Goal: Leave review/rating

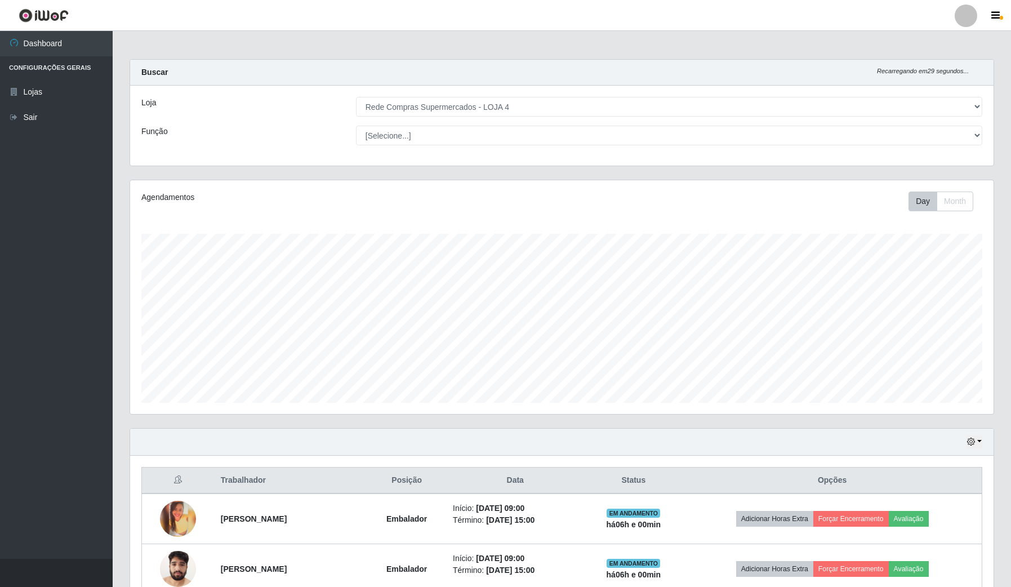
select select "159"
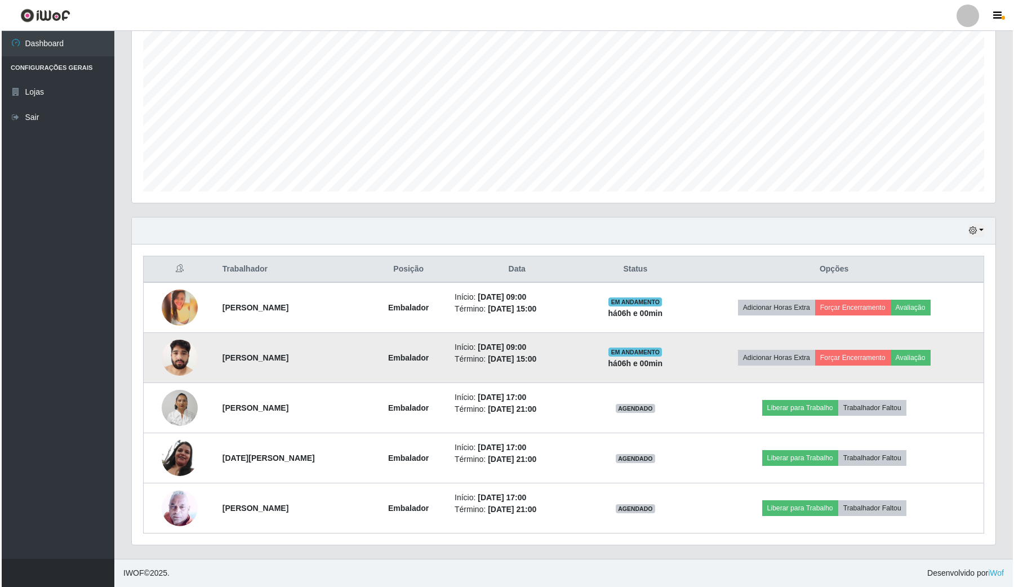
scroll to position [234, 863]
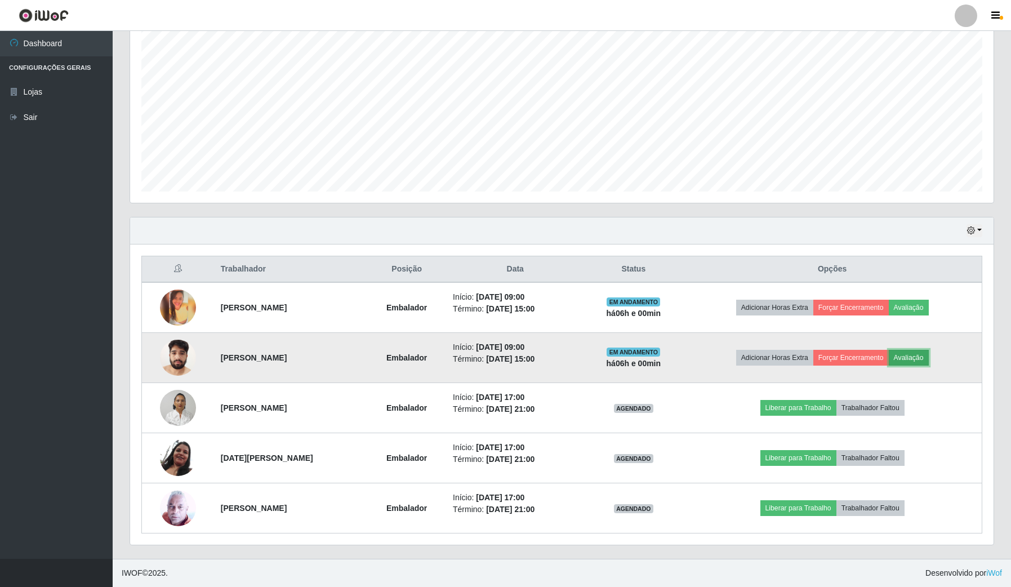
click at [923, 360] on button "Avaliação" at bounding box center [909, 358] width 40 height 16
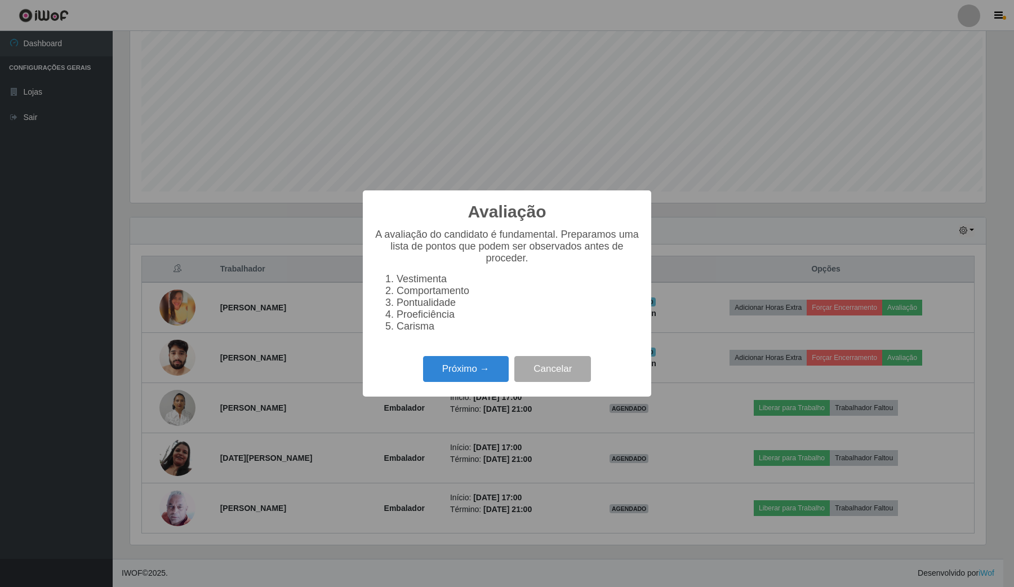
scroll to position [234, 855]
click at [466, 369] on button "Próximo →" at bounding box center [466, 369] width 86 height 26
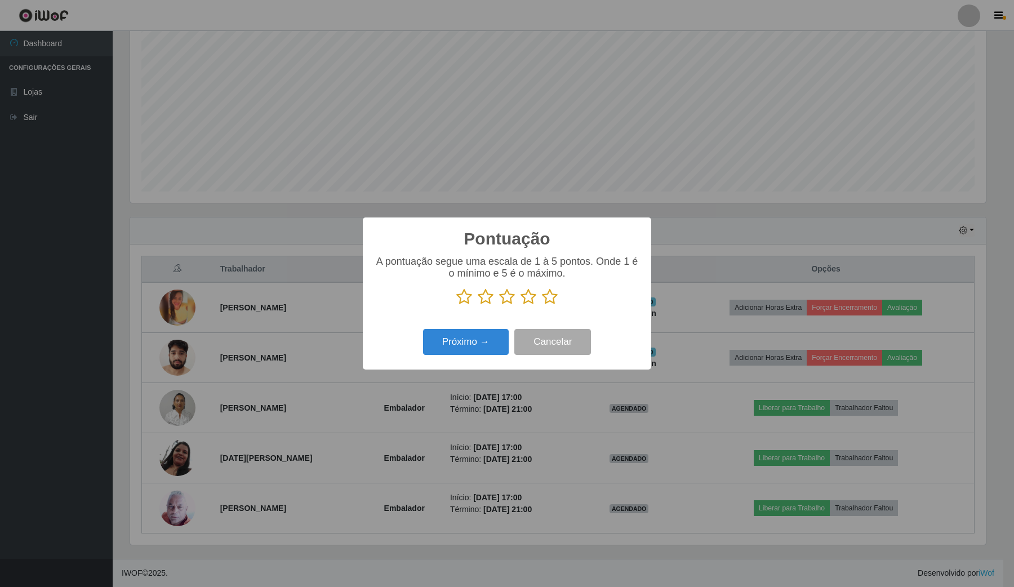
click at [551, 299] on icon at bounding box center [550, 297] width 16 height 17
click at [542, 305] on input "radio" at bounding box center [542, 305] width 0 height 0
click at [486, 339] on button "Próximo →" at bounding box center [466, 342] width 86 height 26
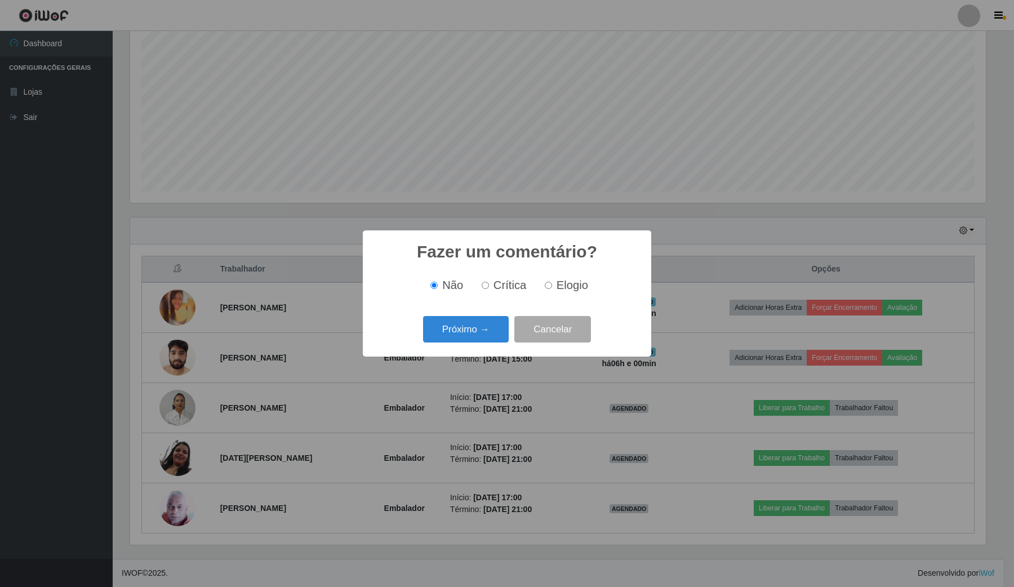
click at [487, 335] on button "Próximo →" at bounding box center [466, 329] width 86 height 26
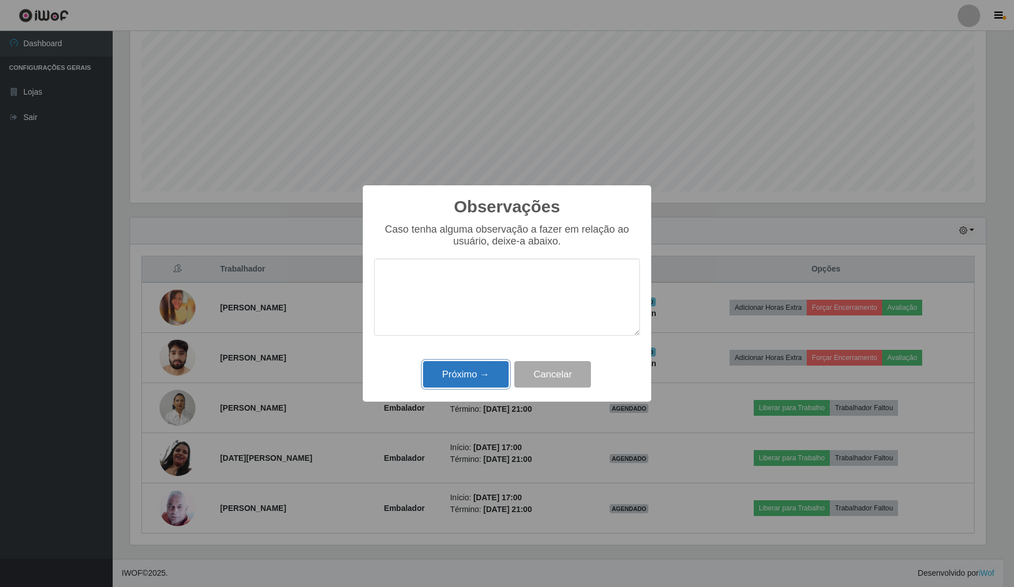
click at [479, 374] on button "Próximo →" at bounding box center [466, 374] width 86 height 26
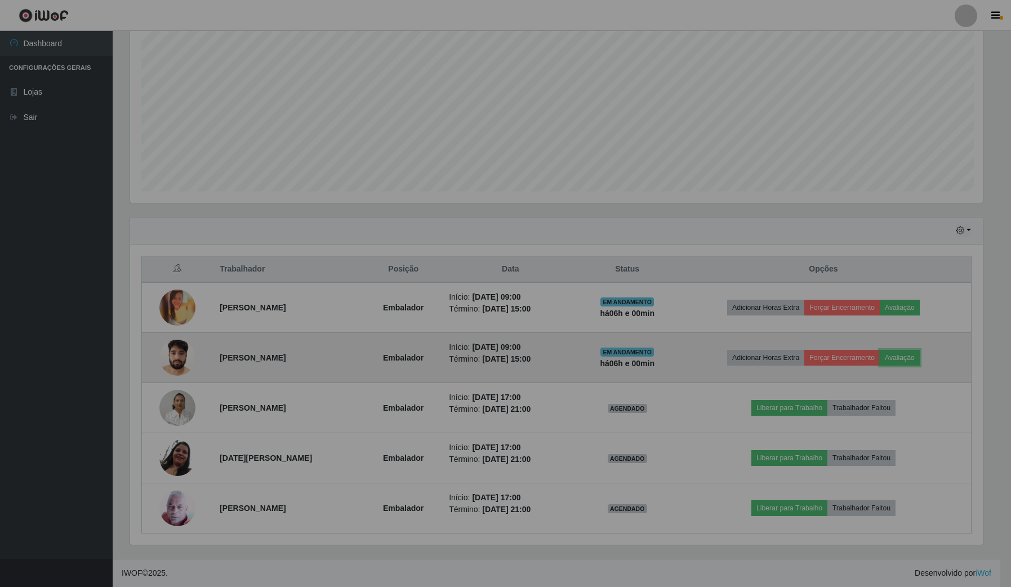
scroll to position [234, 863]
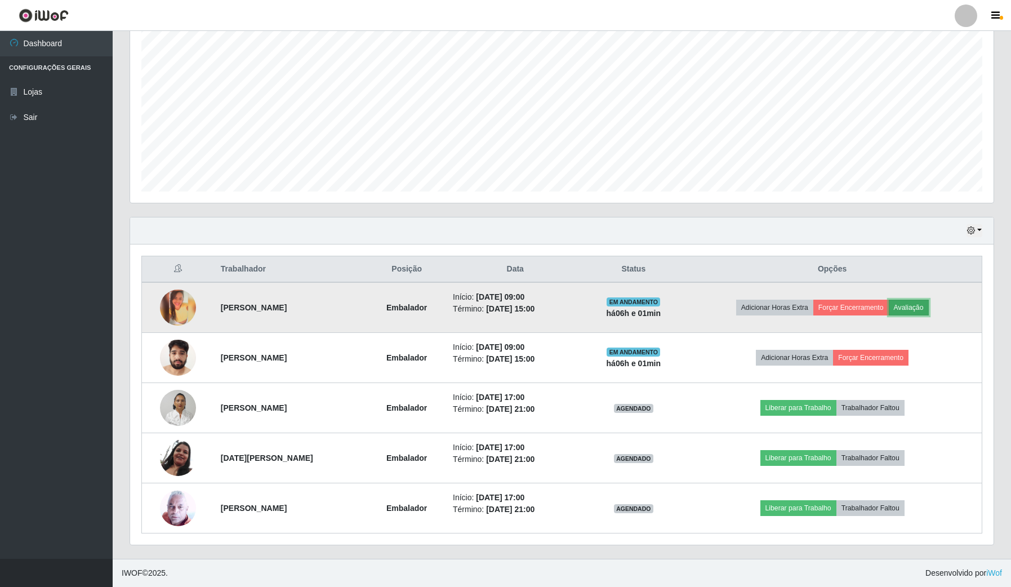
click at [914, 307] on button "Avaliação" at bounding box center [909, 308] width 40 height 16
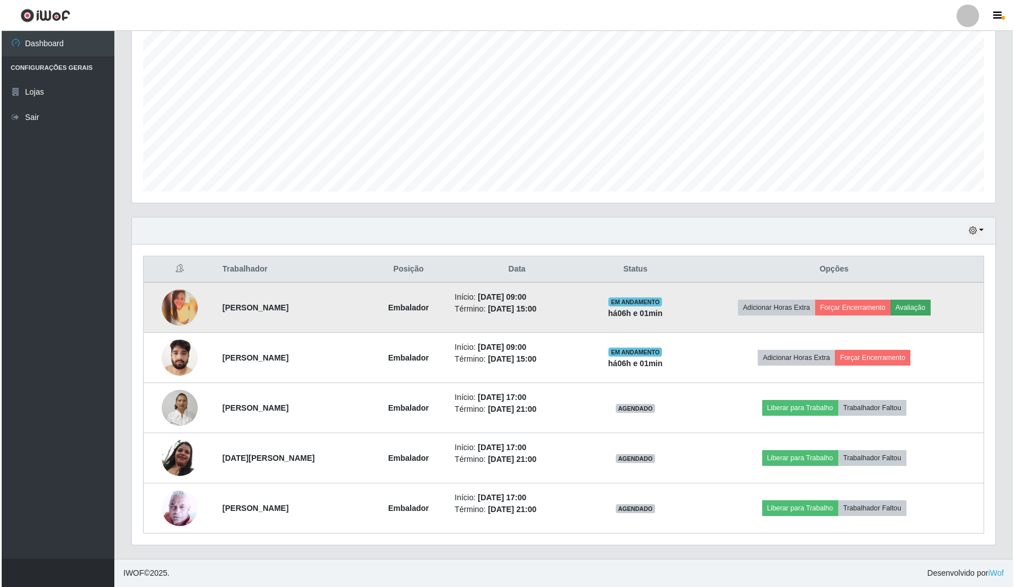
scroll to position [234, 855]
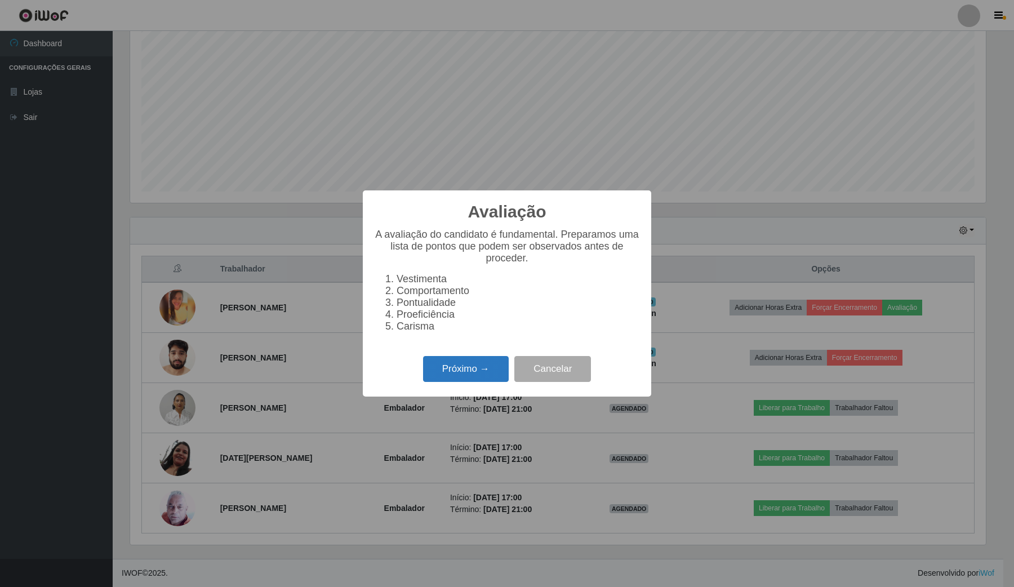
click at [486, 382] on button "Próximo →" at bounding box center [466, 369] width 86 height 26
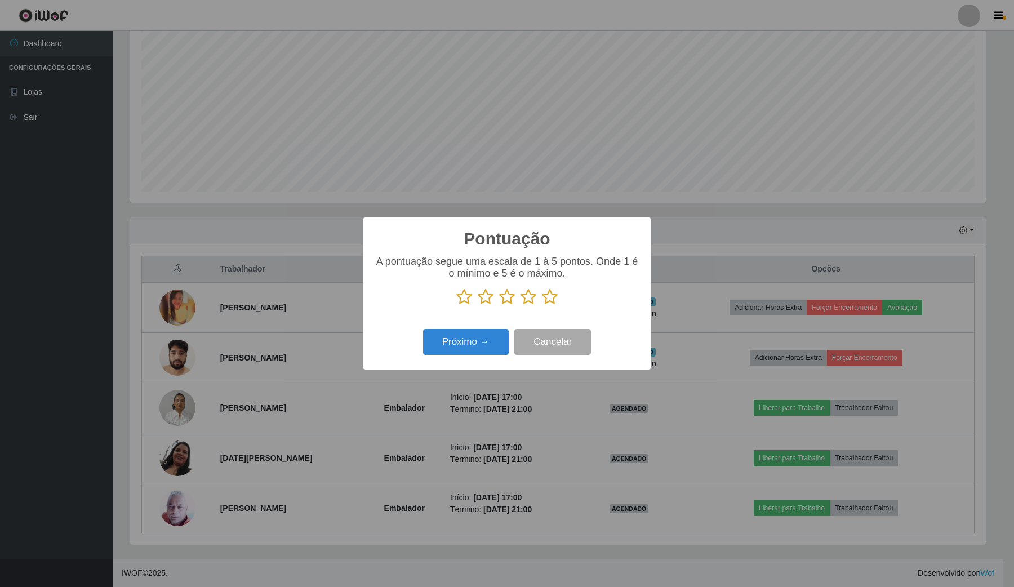
click at [556, 297] on icon at bounding box center [550, 297] width 16 height 17
click at [542, 305] on input "radio" at bounding box center [542, 305] width 0 height 0
click at [466, 356] on button "Próximo →" at bounding box center [466, 342] width 86 height 26
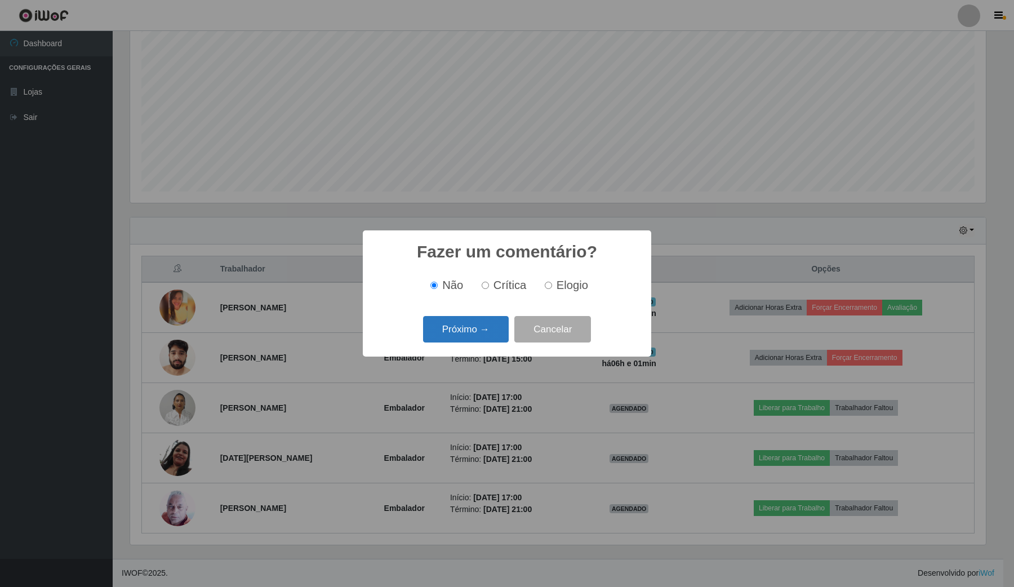
click at [455, 338] on button "Próximo →" at bounding box center [466, 329] width 86 height 26
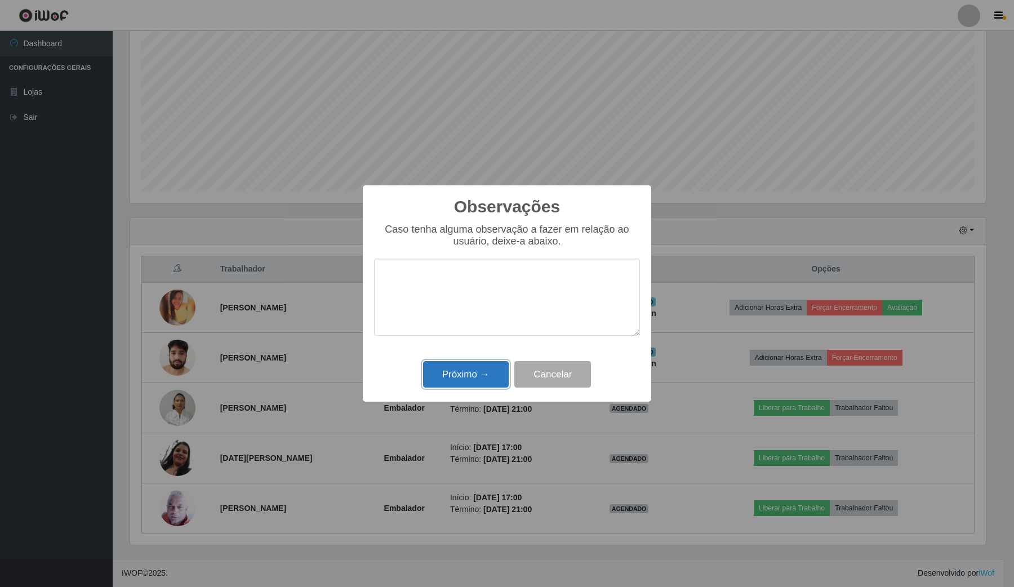
click at [452, 365] on button "Próximo →" at bounding box center [466, 374] width 86 height 26
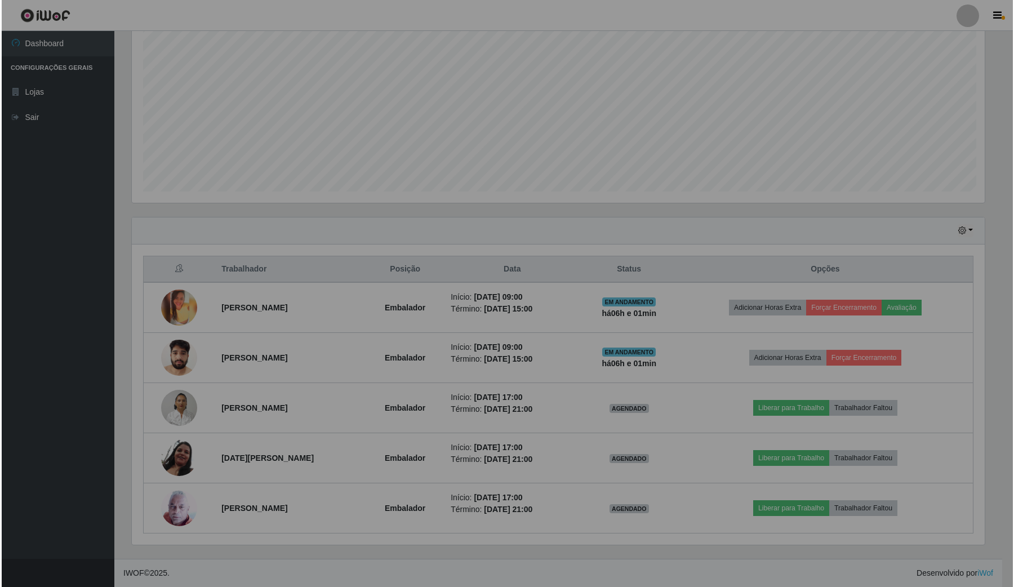
scroll to position [234, 863]
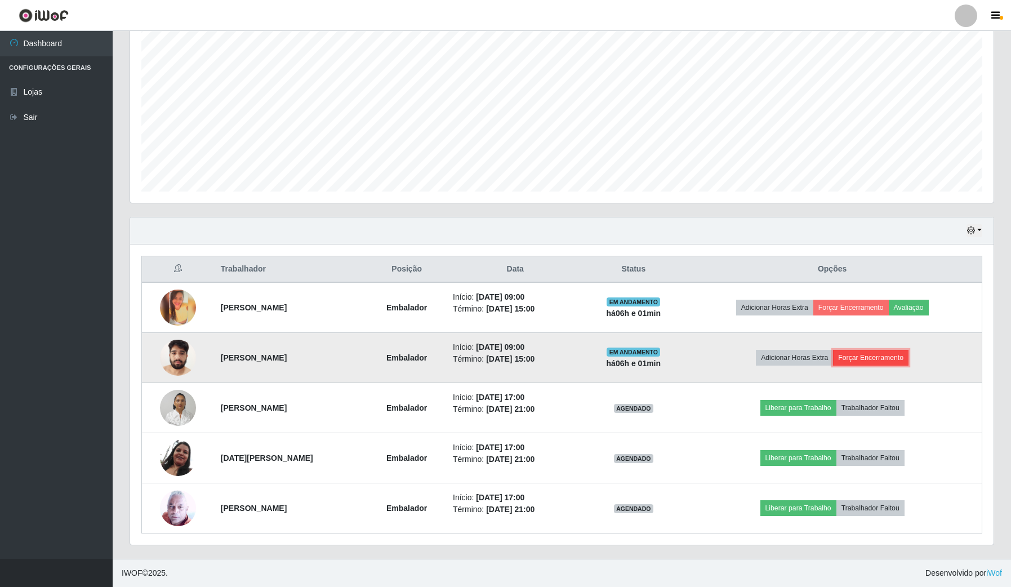
click at [872, 358] on button "Forçar Encerramento" at bounding box center [871, 358] width 76 height 16
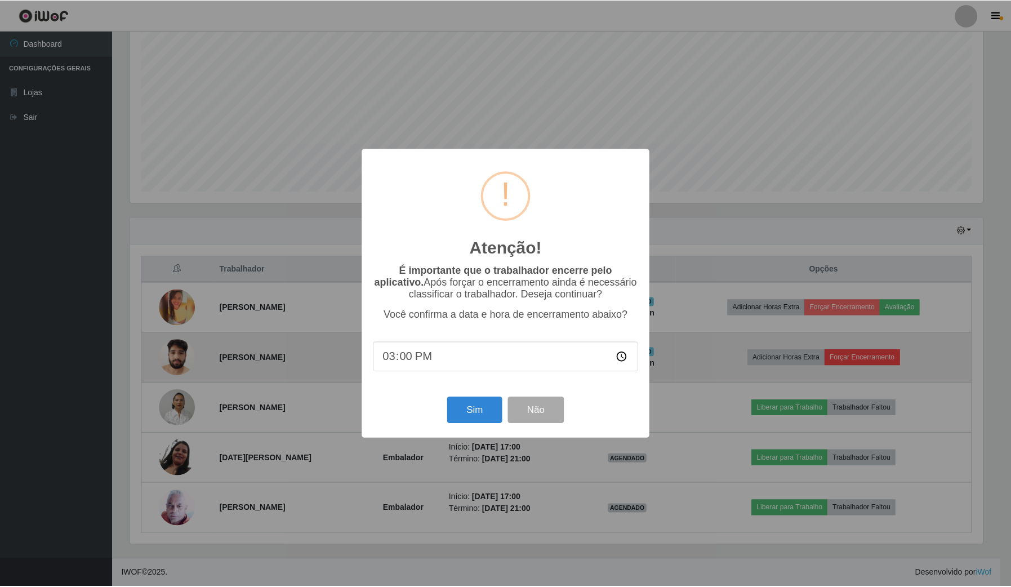
scroll to position [234, 855]
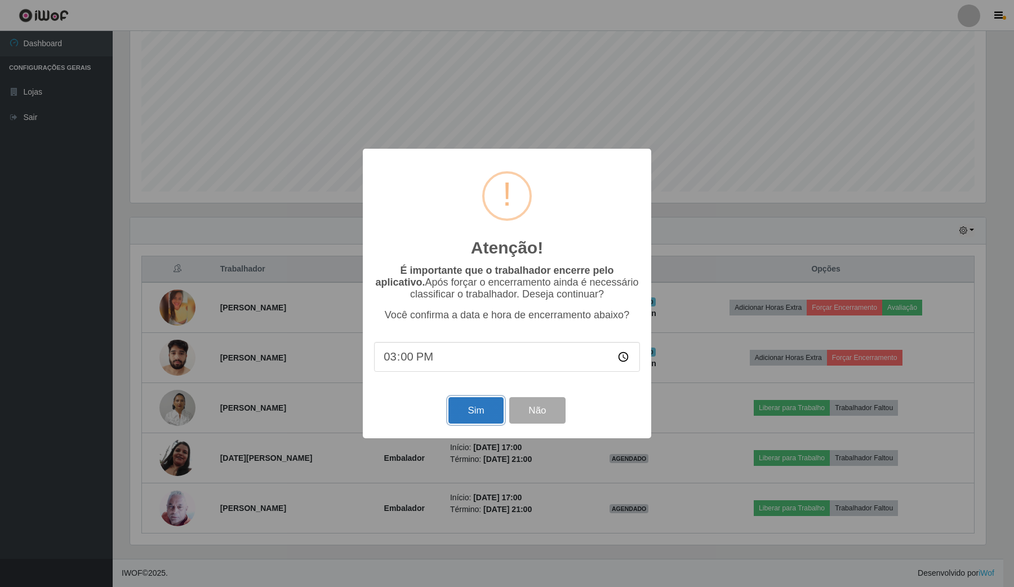
click at [474, 418] on button "Sim" at bounding box center [476, 410] width 55 height 26
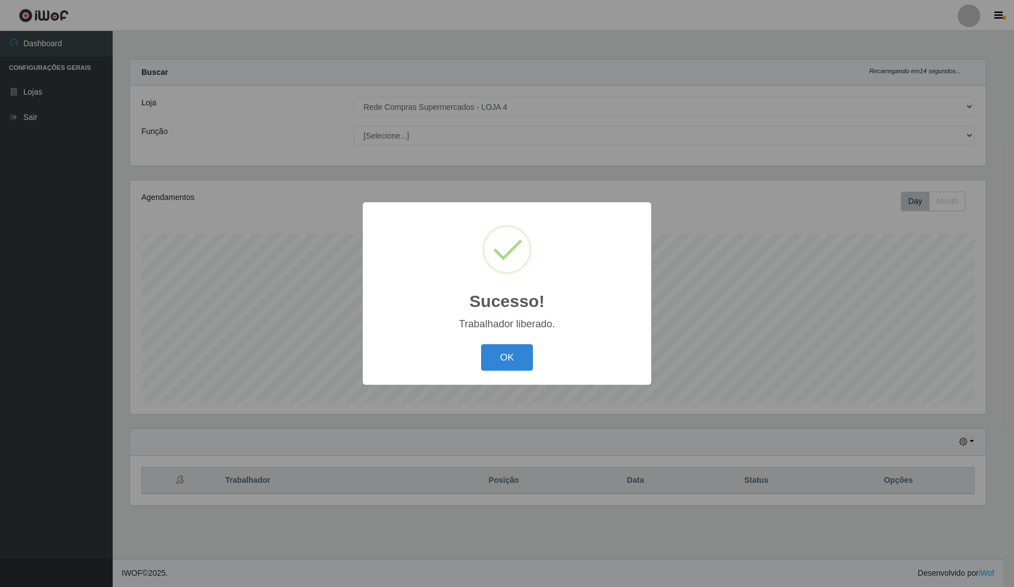
click at [527, 325] on div "Trabalhador liberado." at bounding box center [507, 324] width 266 height 12
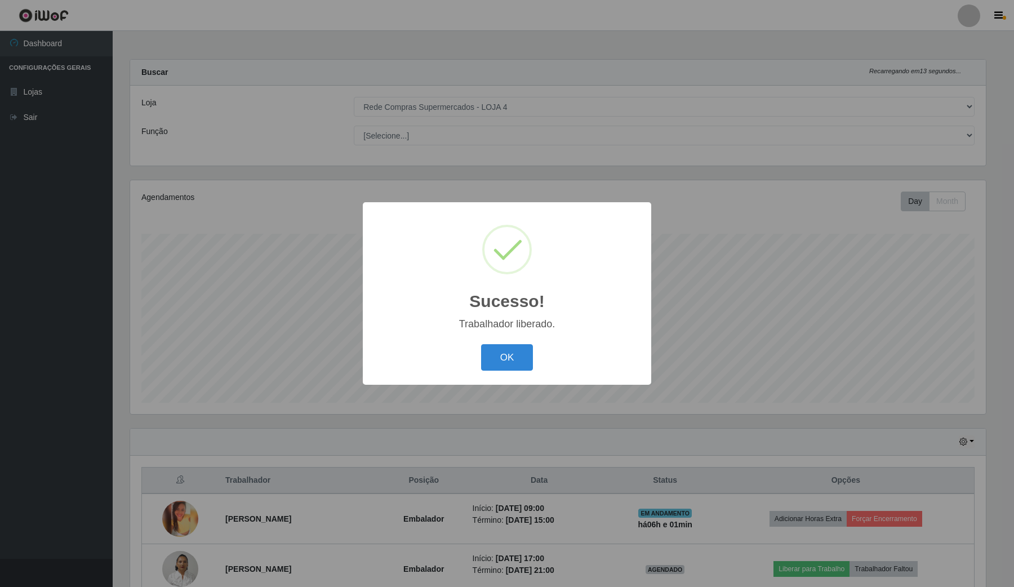
click at [523, 344] on div "OK Cancel" at bounding box center [507, 357] width 266 height 32
click at [518, 355] on button "OK" at bounding box center [507, 357] width 52 height 26
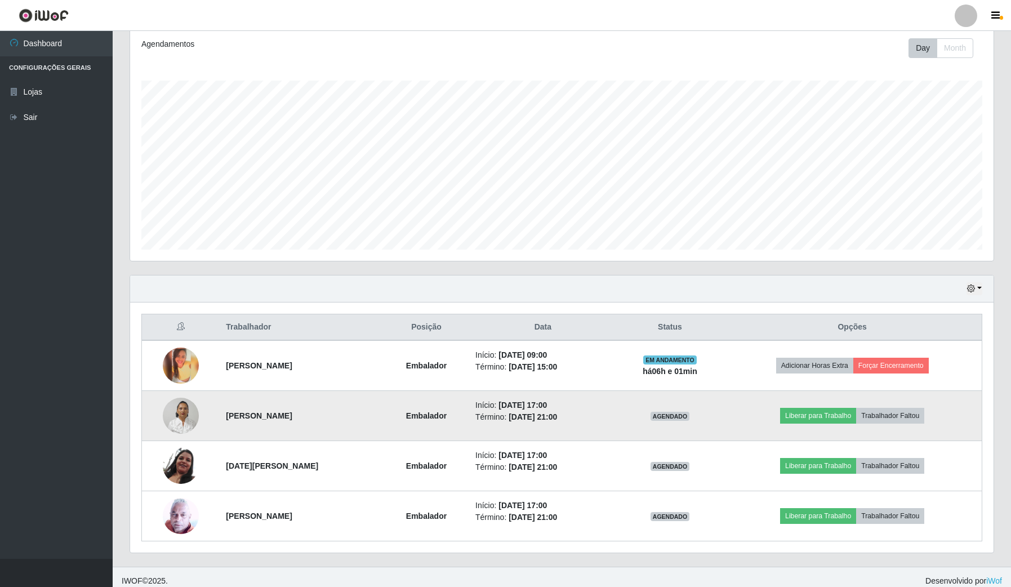
scroll to position [162, 0]
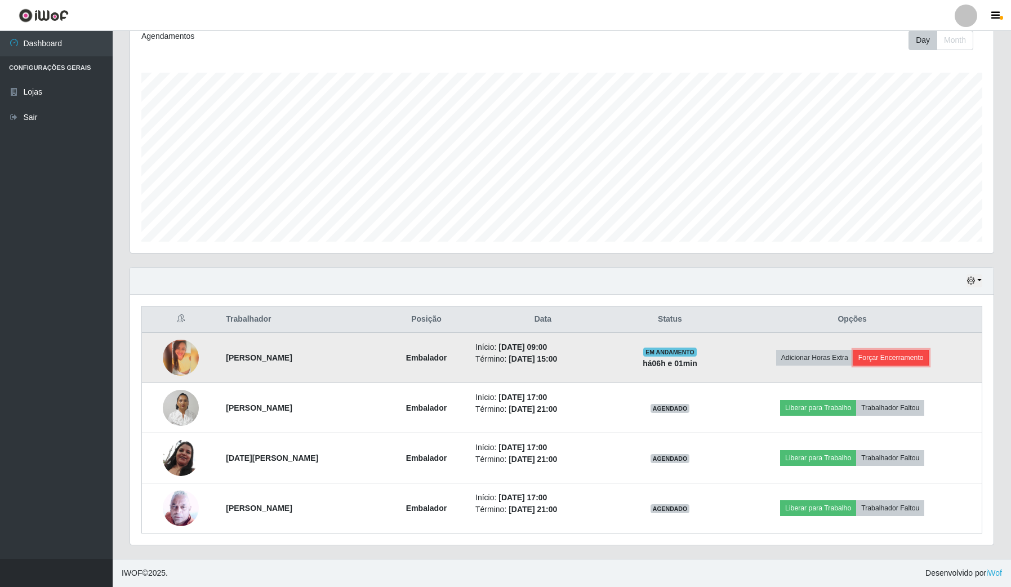
click at [929, 358] on button "Forçar Encerramento" at bounding box center [892, 358] width 76 height 16
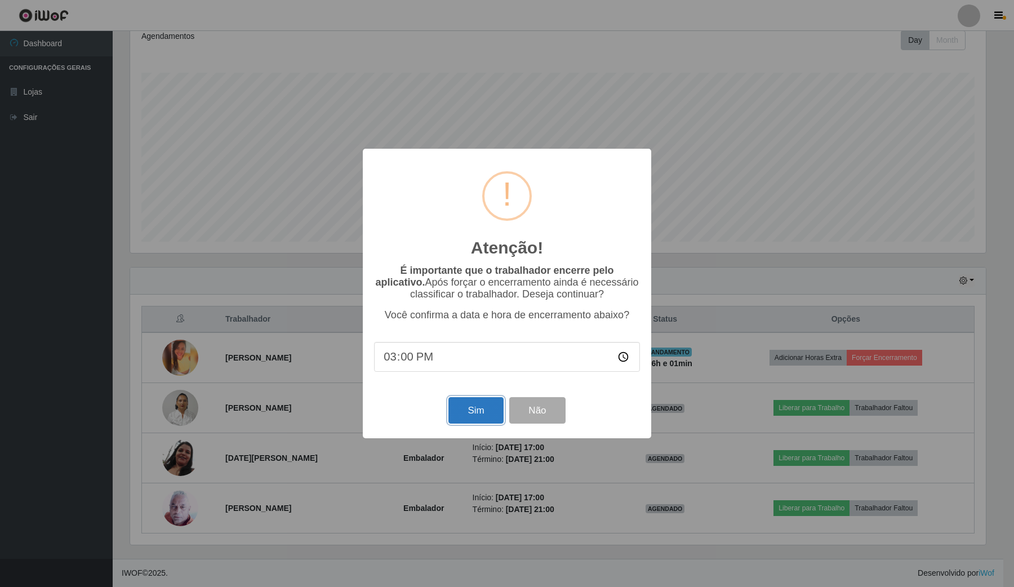
click at [494, 407] on button "Sim" at bounding box center [476, 410] width 55 height 26
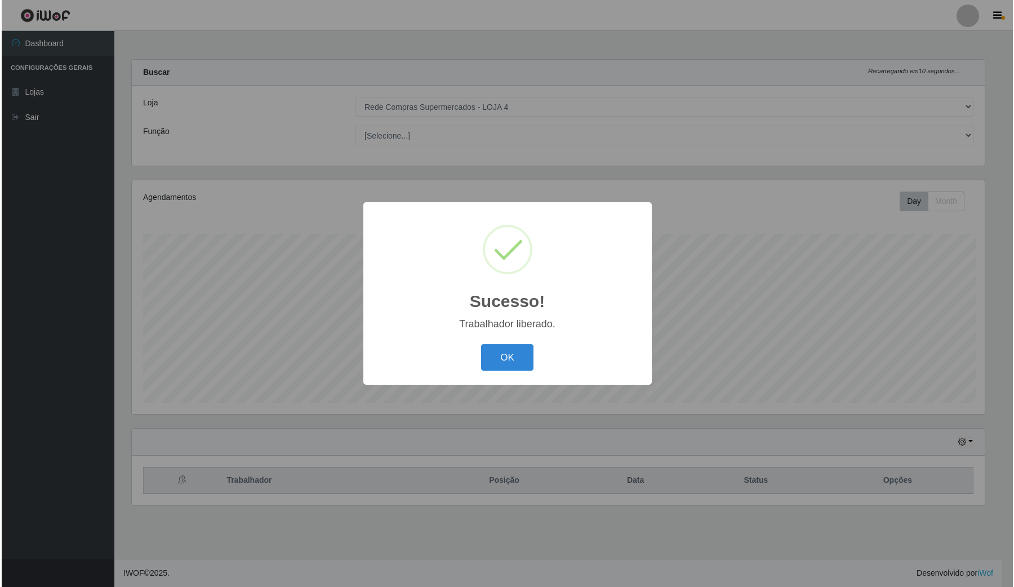
scroll to position [0, 0]
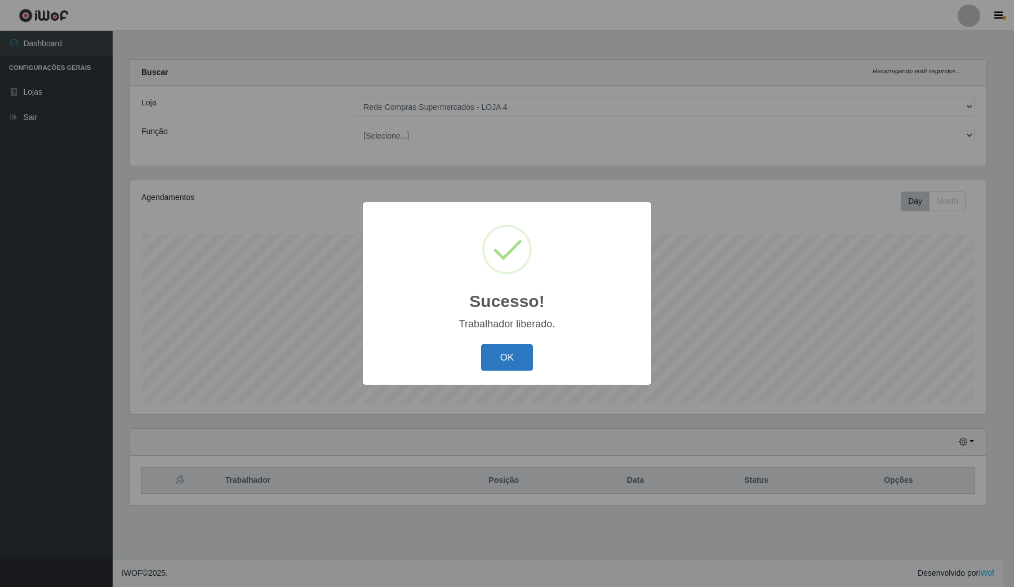
click at [509, 353] on button "OK" at bounding box center [507, 357] width 52 height 26
